Goal: Book appointment/travel/reservation

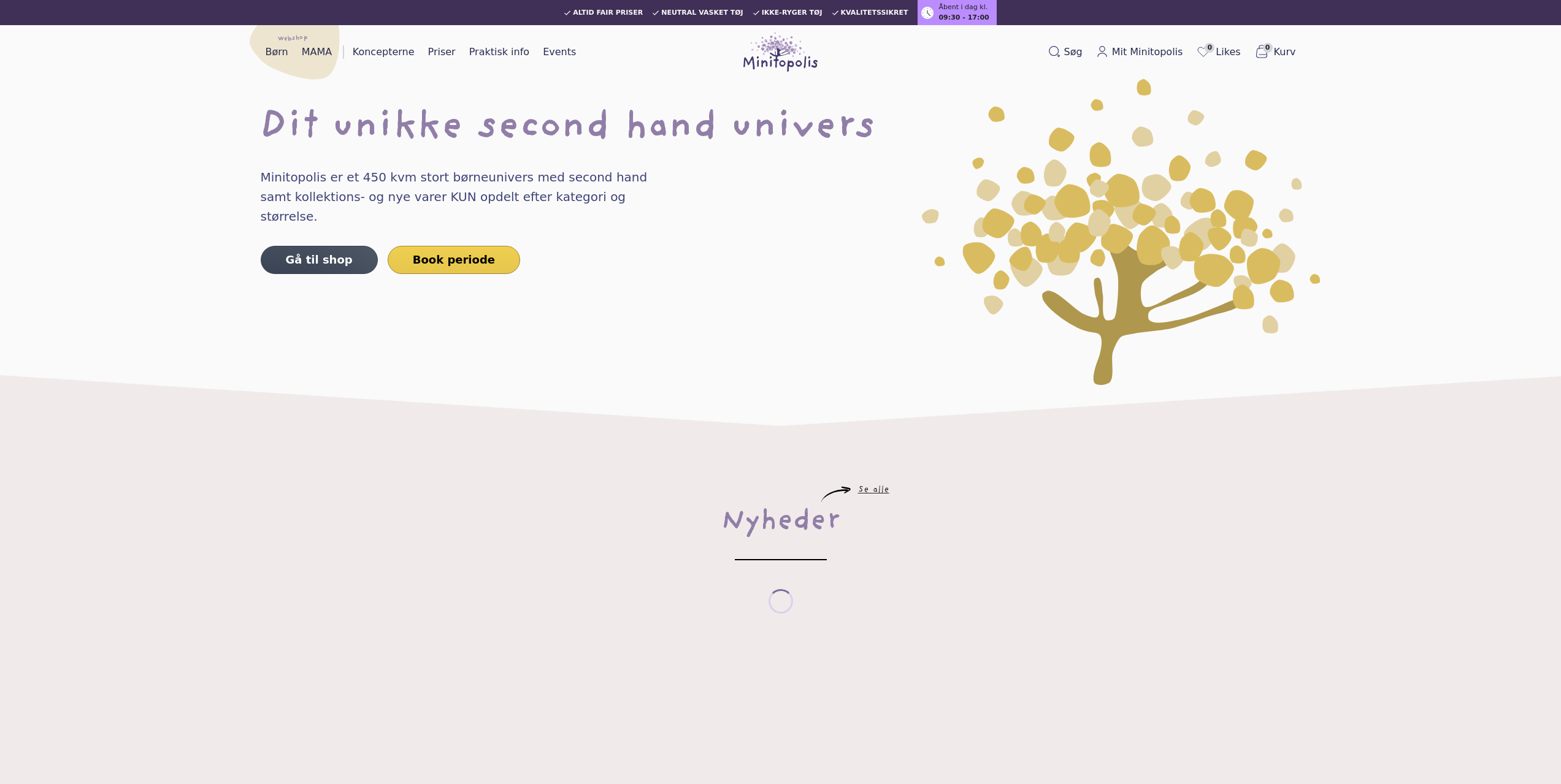
click at [461, 251] on link "Book periode" at bounding box center [454, 260] width 133 height 28
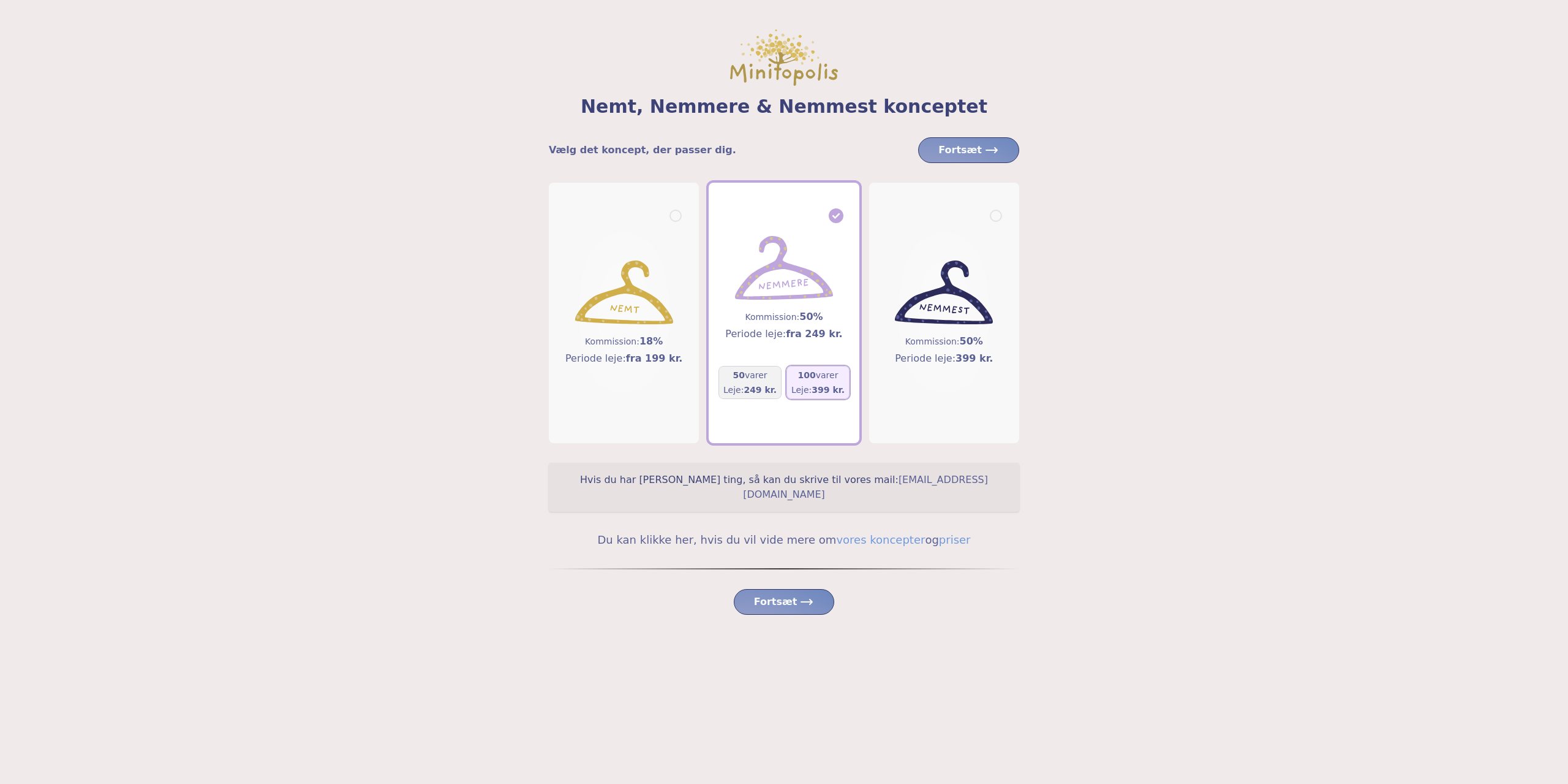
click at [847, 396] on div "100 varer Leje: 399 kr." at bounding box center [817, 382] width 62 height 33
click at [784, 594] on span "Fortsæt" at bounding box center [784, 601] width 61 height 15
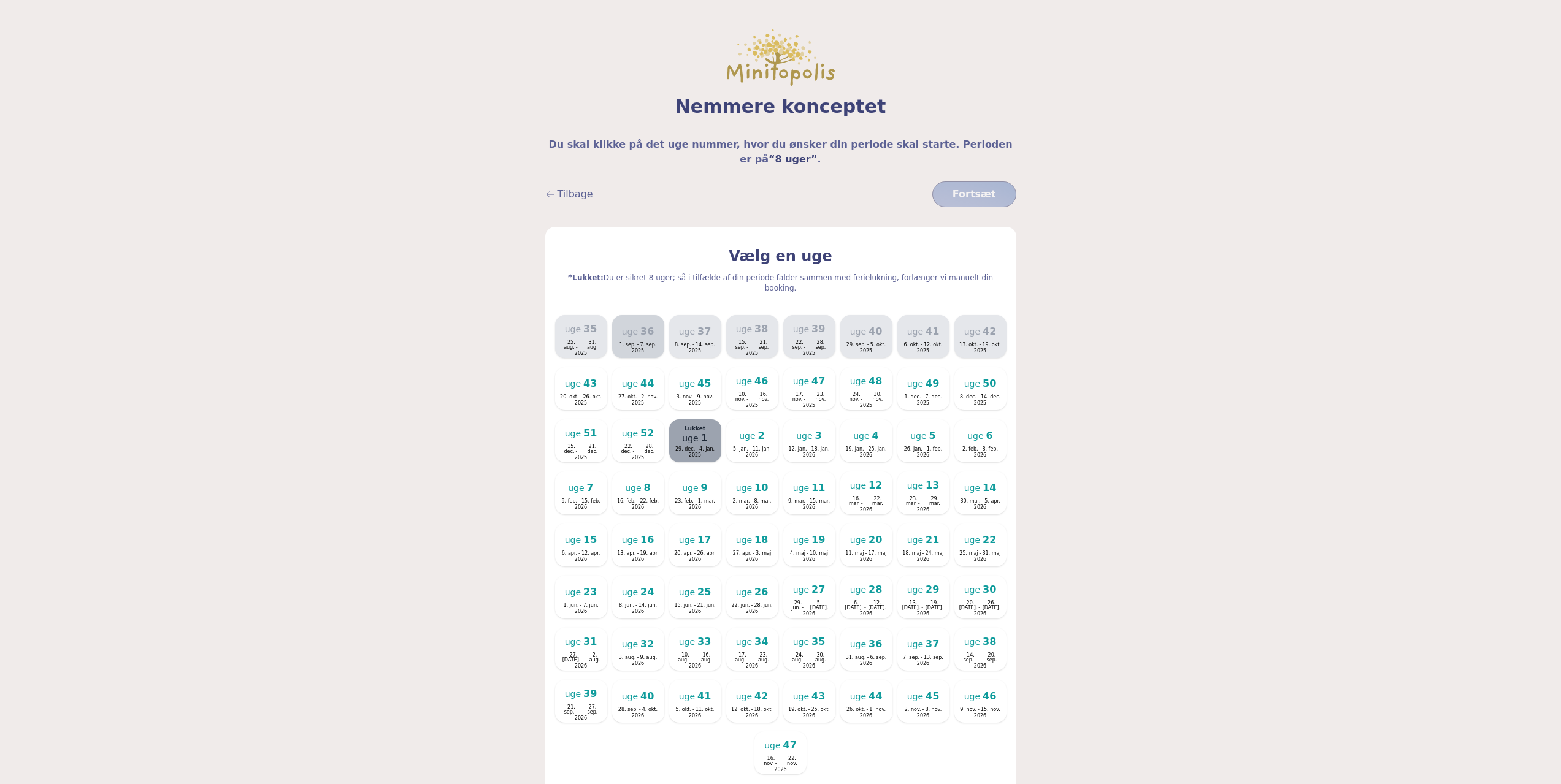
click at [648, 327] on span "36" at bounding box center [646, 331] width 13 height 10
click at [575, 378] on span "uge" at bounding box center [573, 384] width 16 height 12
